Goal: Task Accomplishment & Management: Use online tool/utility

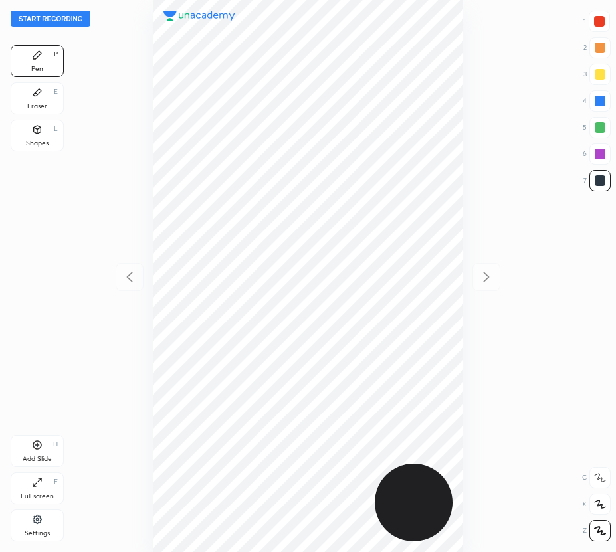
scroll to position [552, 403]
click at [70, 17] on button "Start recording" at bounding box center [51, 19] width 80 height 16
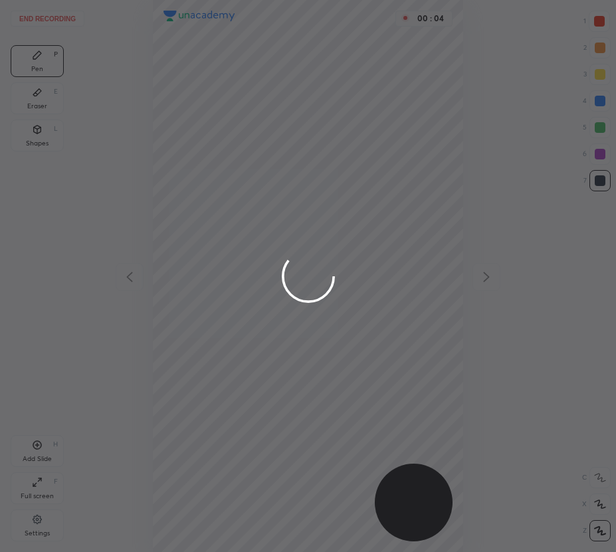
click at [600, 100] on div at bounding box center [308, 276] width 616 height 552
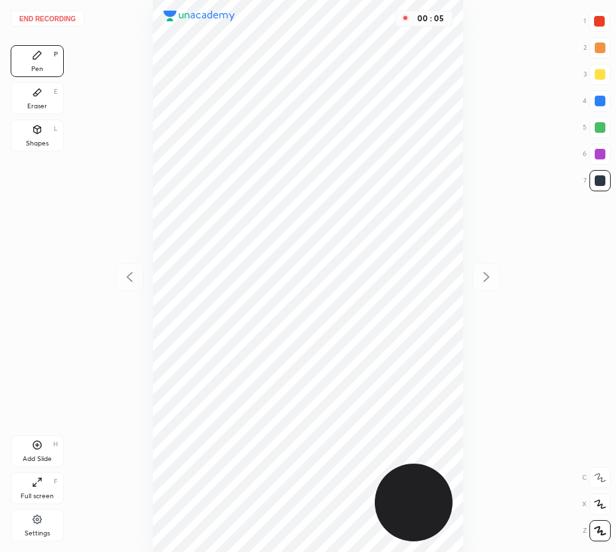
click at [600, 100] on div at bounding box center [599, 101] width 11 height 11
click at [48, 449] on div "Add Slide H" at bounding box center [37, 451] width 53 height 32
drag, startPoint x: 48, startPoint y: 102, endPoint x: 62, endPoint y: 112, distance: 17.5
click at [58, 109] on div "Eraser E" at bounding box center [37, 98] width 53 height 32
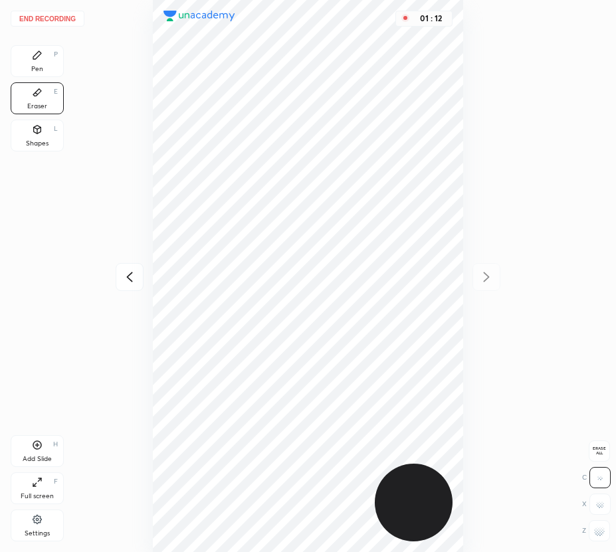
click at [43, 59] on div "Pen P" at bounding box center [37, 61] width 53 height 32
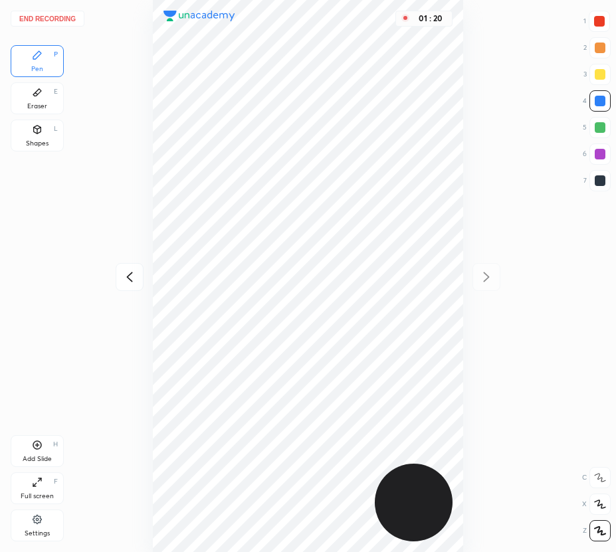
click at [41, 97] on icon at bounding box center [37, 92] width 11 height 11
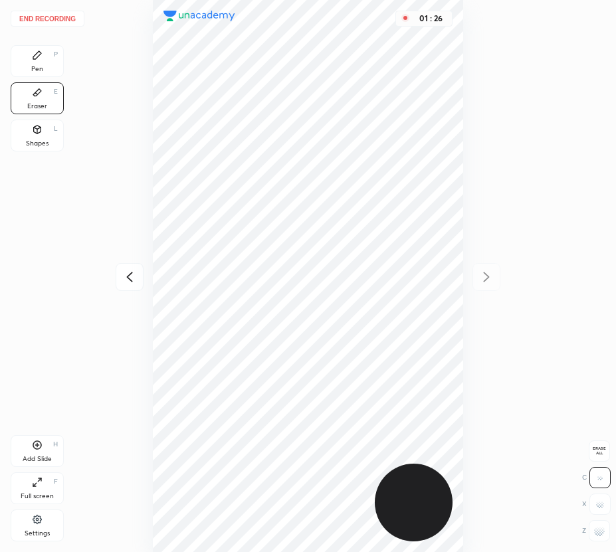
drag, startPoint x: 47, startPoint y: 56, endPoint x: 137, endPoint y: 145, distance: 126.8
click at [55, 62] on div "Pen P" at bounding box center [37, 61] width 53 height 32
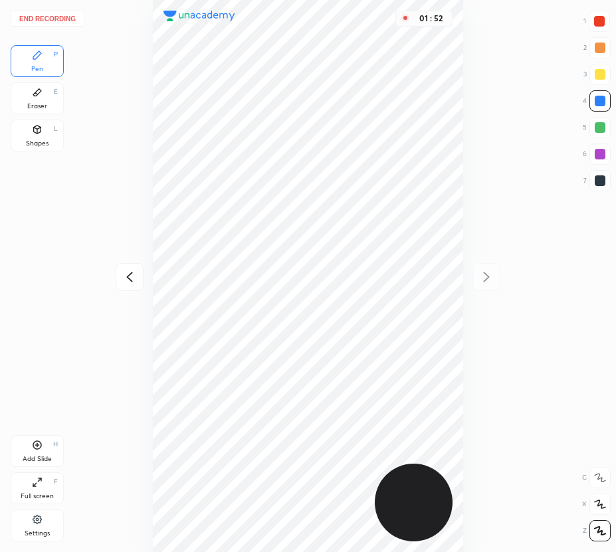
drag, startPoint x: 35, startPoint y: 444, endPoint x: 37, endPoint y: 458, distance: 13.4
click at [36, 446] on icon at bounding box center [37, 445] width 11 height 11
click at [56, 17] on button "End recording" at bounding box center [48, 19] width 74 height 16
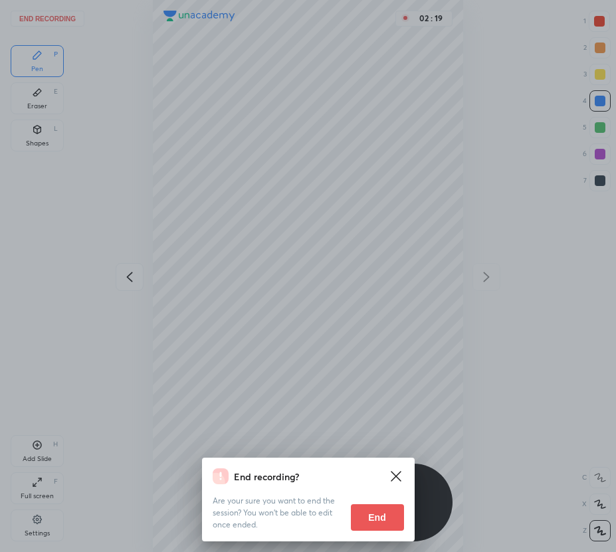
drag, startPoint x: 379, startPoint y: 513, endPoint x: 383, endPoint y: 505, distance: 8.7
click at [379, 512] on button "End" at bounding box center [377, 517] width 53 height 27
